Goal: Navigation & Orientation: Find specific page/section

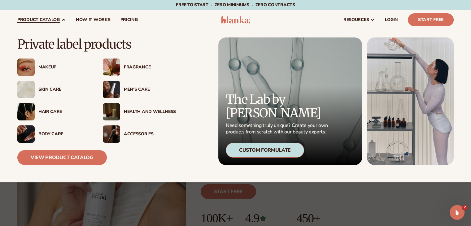
click at [27, 88] on img at bounding box center [25, 89] width 17 height 17
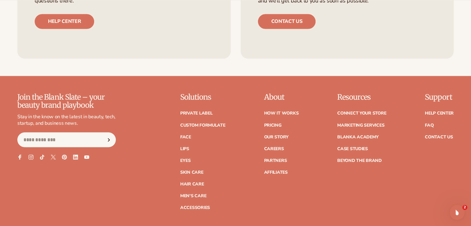
scroll to position [1061, 0]
